Goal: Answer question/provide support

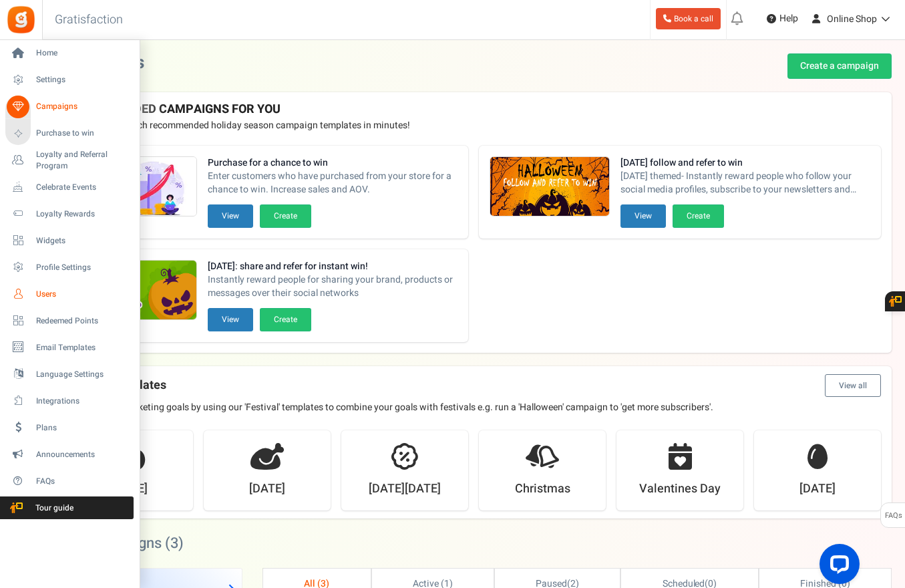
click at [45, 294] on span "Users" at bounding box center [82, 293] width 93 height 11
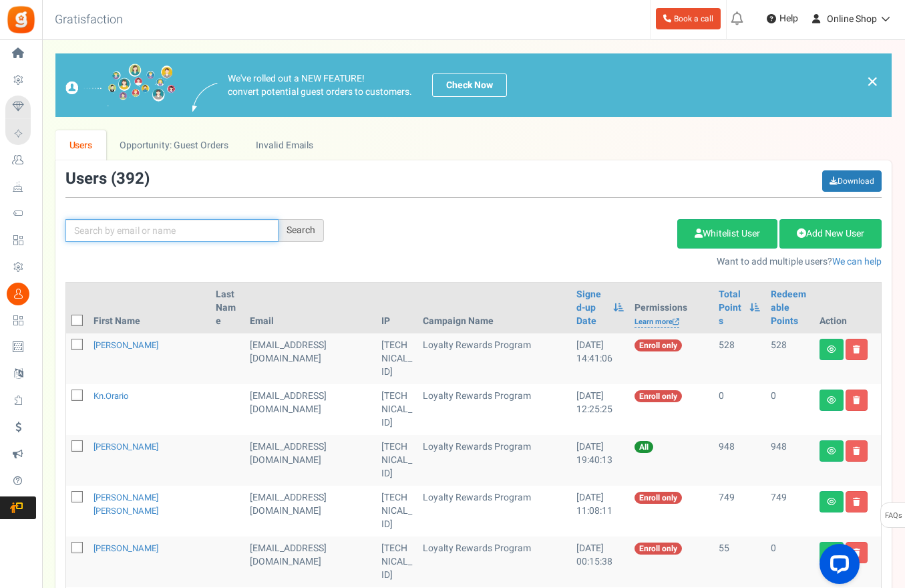
click at [202, 233] on input "text" at bounding box center [171, 230] width 213 height 23
paste input "[PERSON_NAME]"
type input "[PERSON_NAME]"
click at [313, 234] on div "Search" at bounding box center [300, 230] width 45 height 23
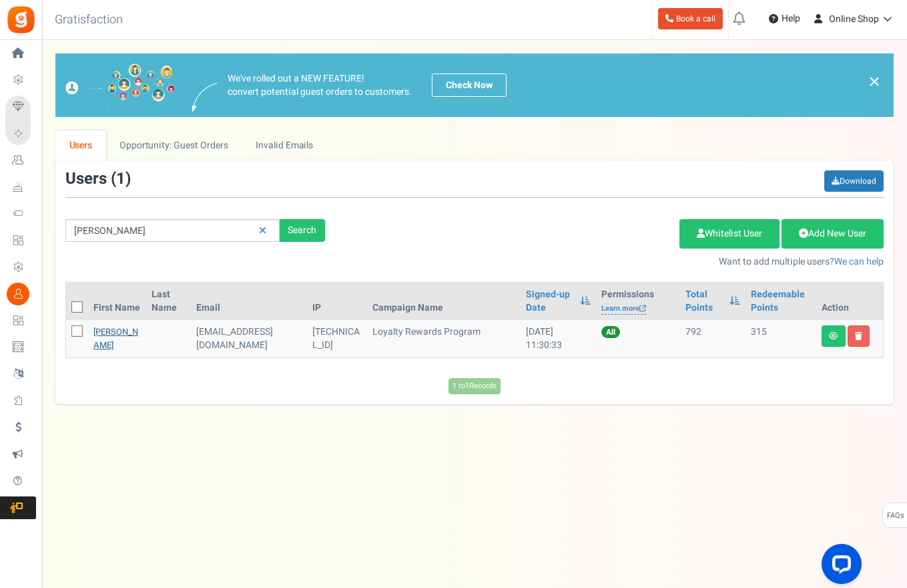
click at [114, 339] on link "[PERSON_NAME]" at bounding box center [115, 338] width 45 height 26
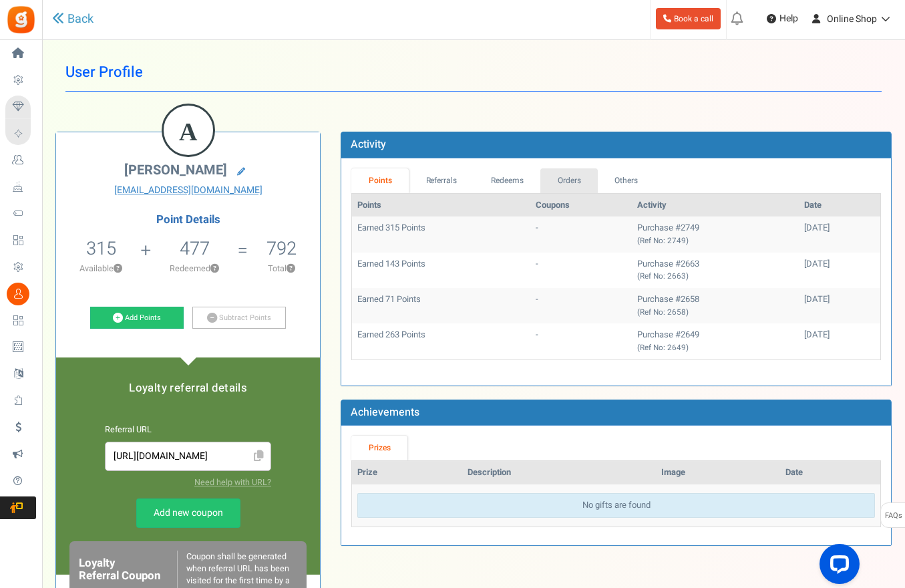
click at [562, 182] on link "Orders" at bounding box center [568, 180] width 57 height 25
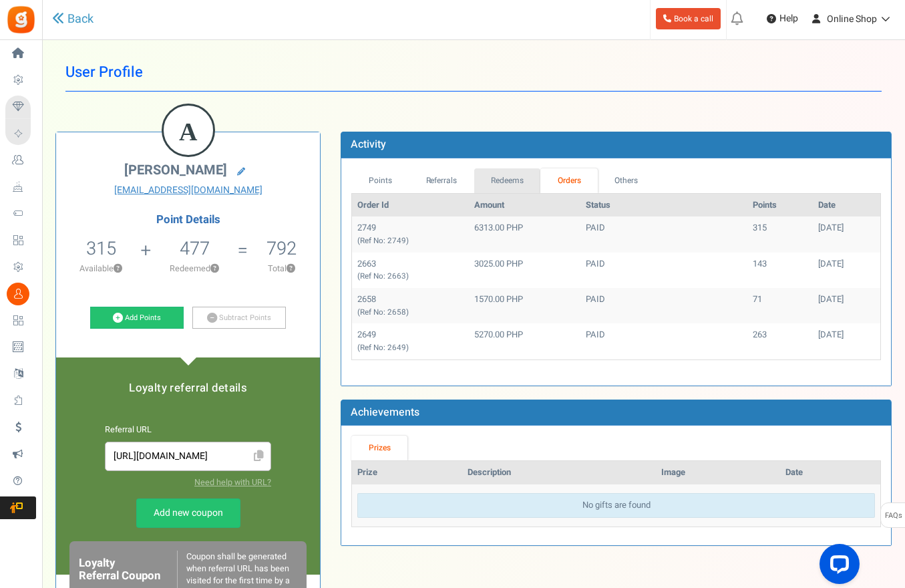
click at [513, 184] on link "Redeems" at bounding box center [507, 180] width 67 height 25
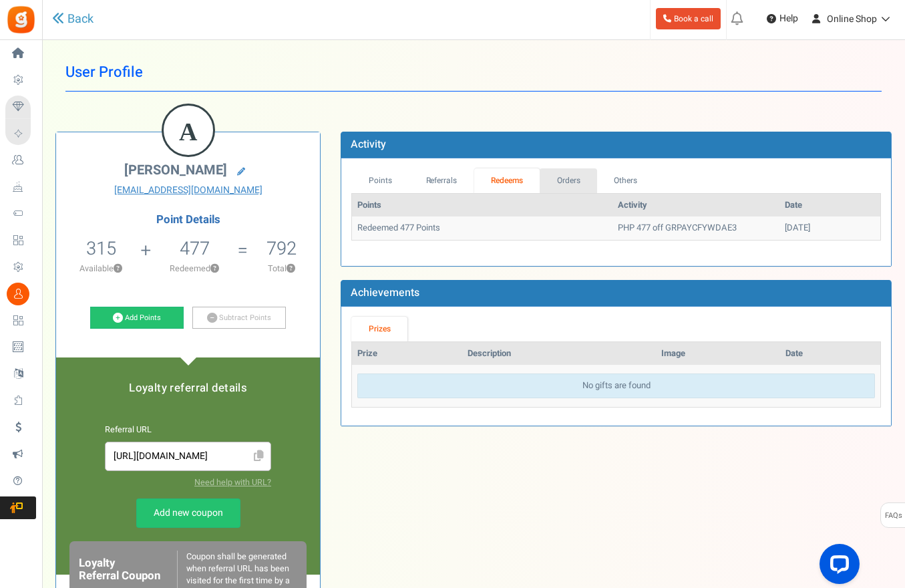
click at [582, 184] on link "Orders" at bounding box center [567, 180] width 57 height 25
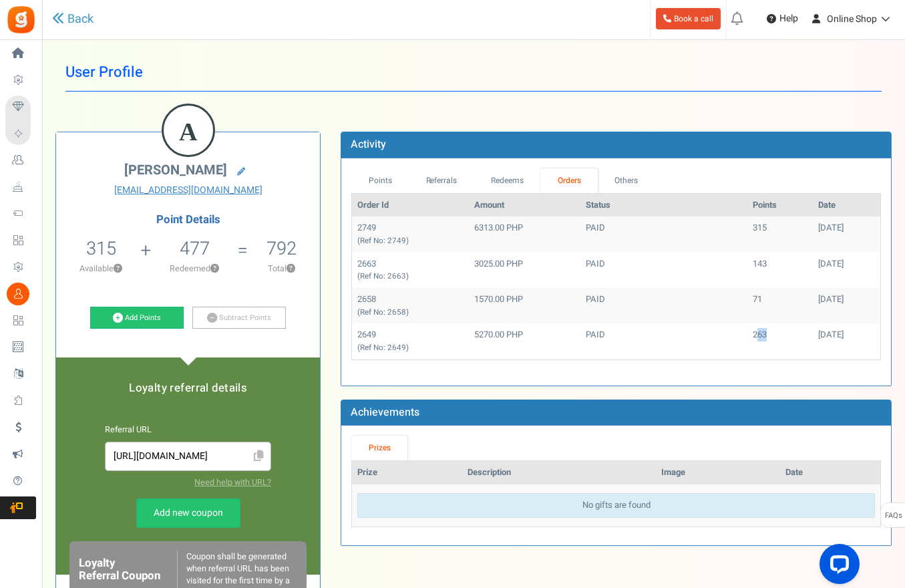
drag, startPoint x: 737, startPoint y: 337, endPoint x: 751, endPoint y: 337, distance: 14.0
click at [751, 337] on td "263" at bounding box center [779, 340] width 65 height 35
